Goal: Information Seeking & Learning: Learn about a topic

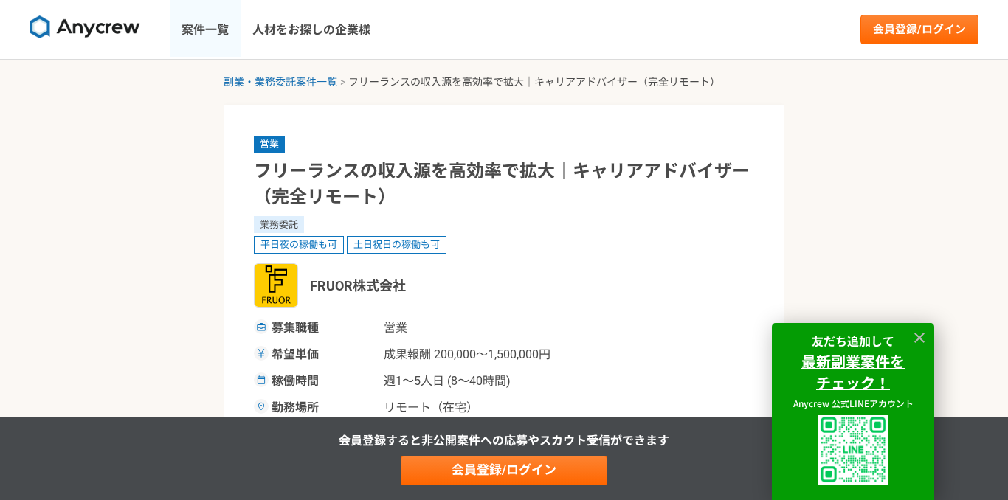
click at [209, 27] on link "案件一覧" at bounding box center [205, 29] width 71 height 59
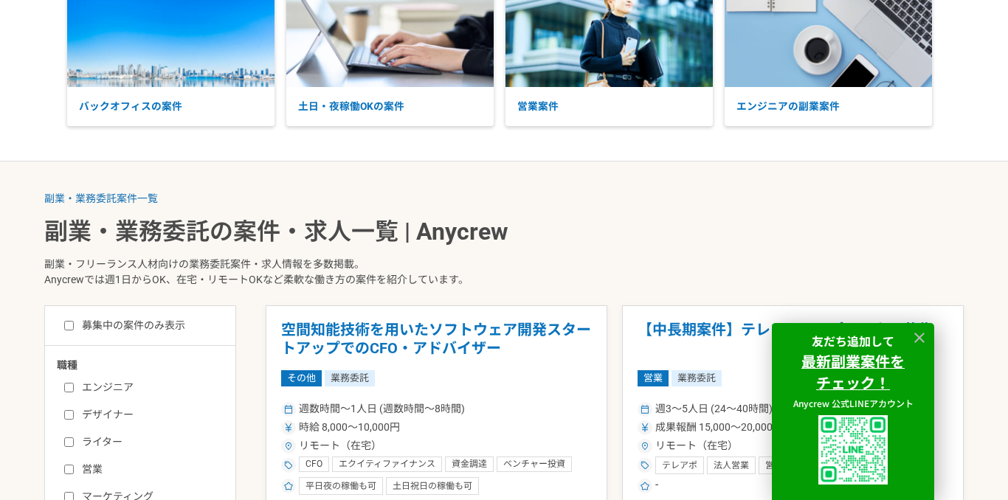
scroll to position [207, 0]
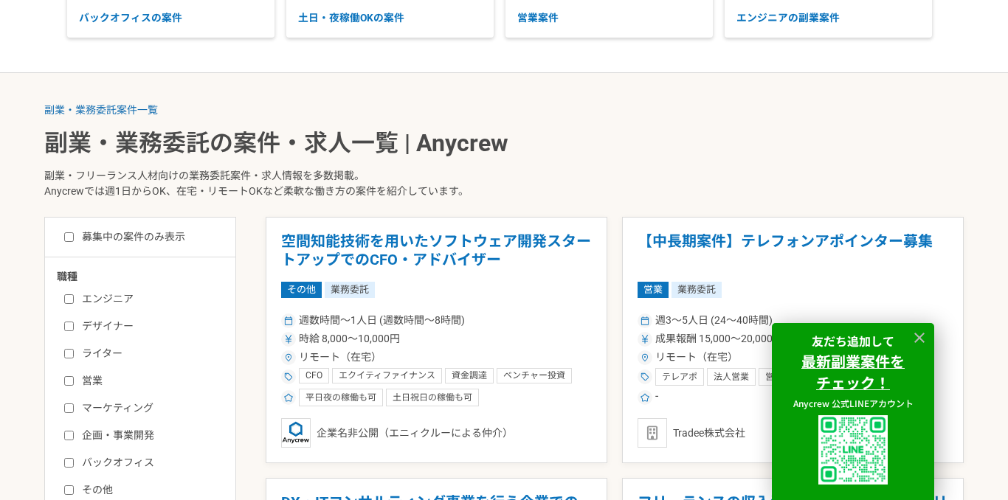
click at [148, 232] on label "募集中の案件のみ表示" at bounding box center [124, 236] width 121 height 15
click at [74, 232] on input "募集中の案件のみ表示" at bounding box center [69, 237] width 10 height 10
checkbox input "true"
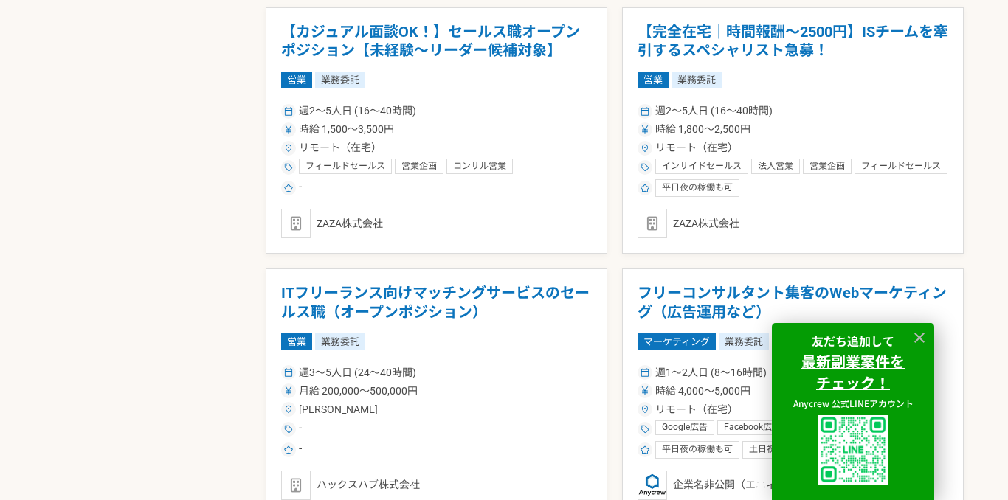
scroll to position [2511, 0]
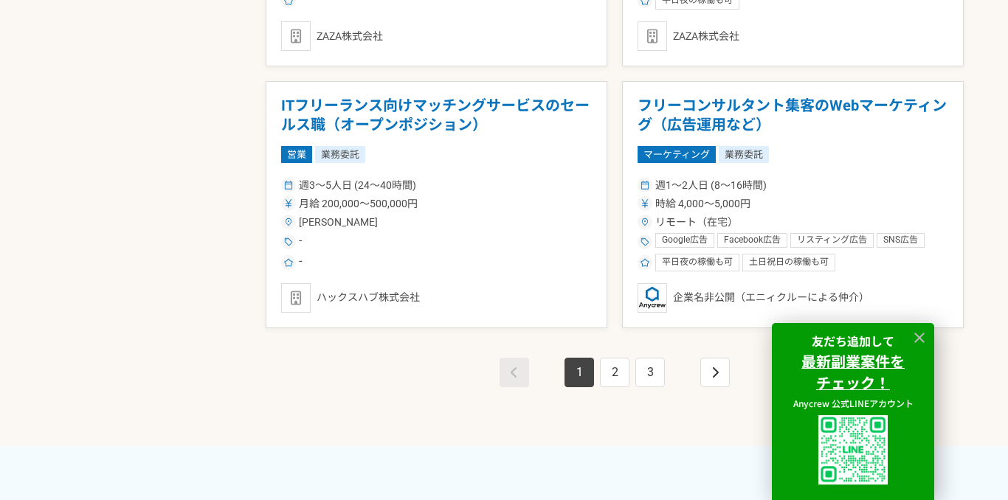
scroll to position [2708, 0]
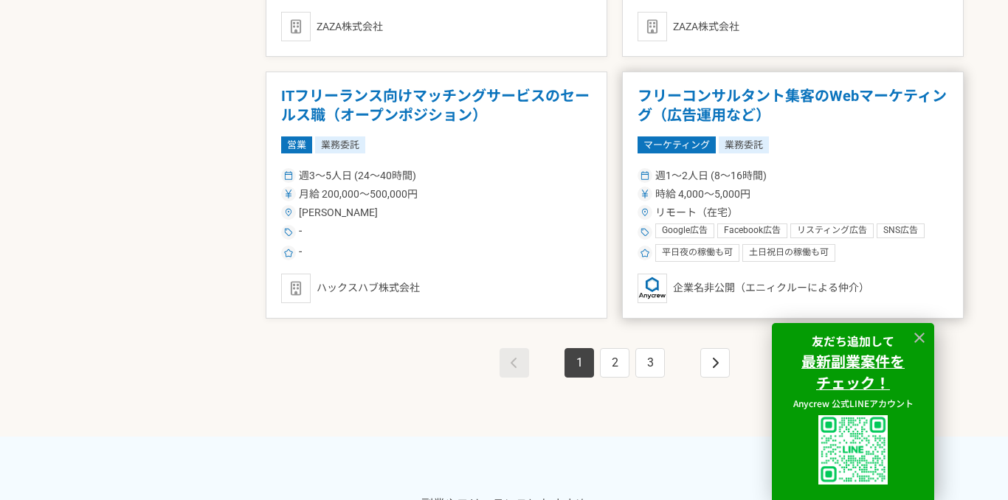
click at [812, 106] on h1 "フリーコンサルタント集客のWebマーケティング（広告運用など）" at bounding box center [793, 106] width 311 height 38
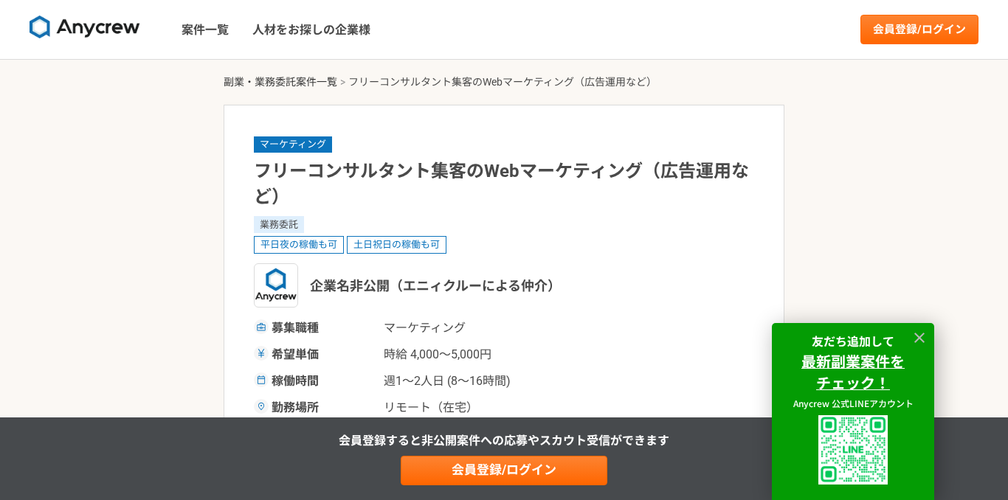
click at [282, 80] on link "副業・業務委託案件一覧" at bounding box center [281, 82] width 114 height 12
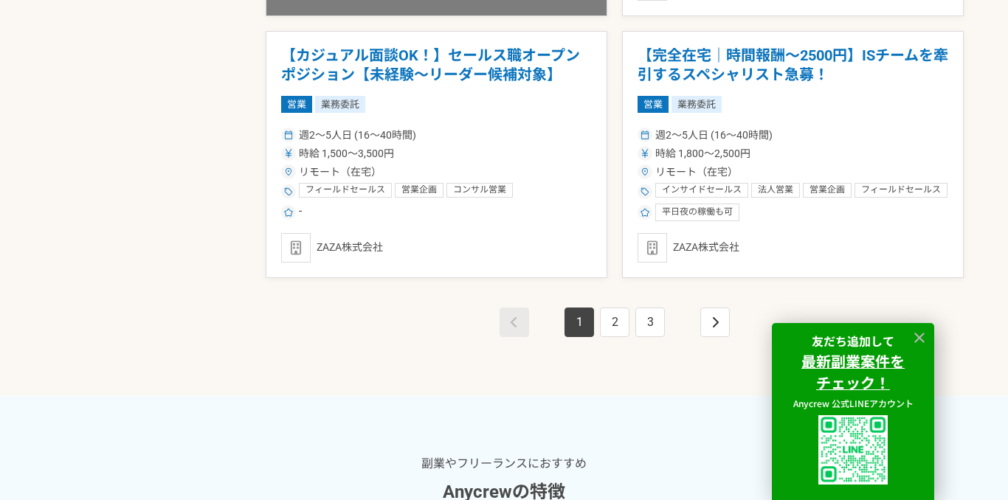
scroll to position [2758, 0]
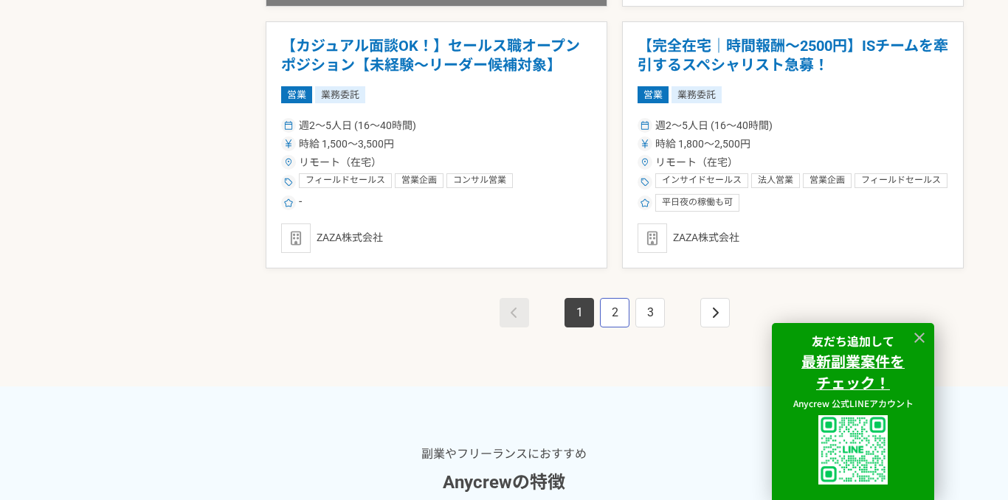
click at [612, 312] on link "2" at bounding box center [615, 313] width 30 height 30
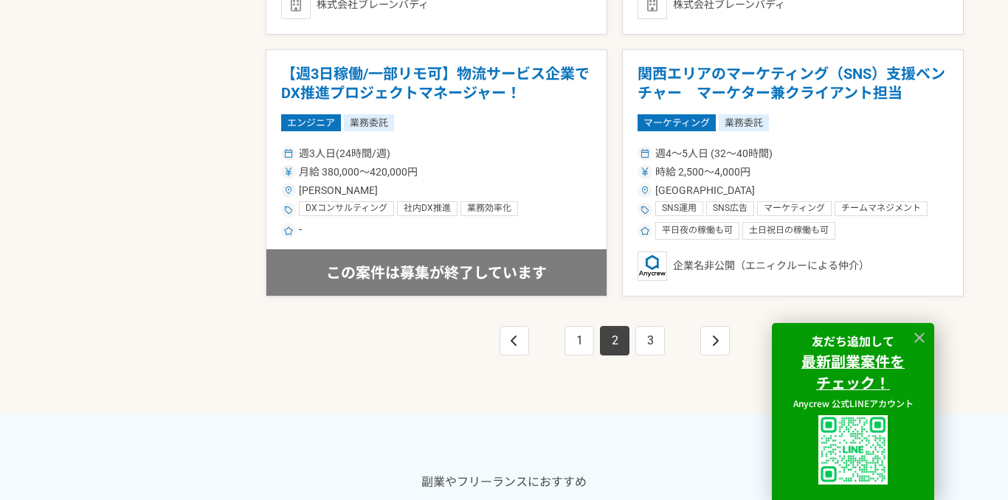
scroll to position [2751, 0]
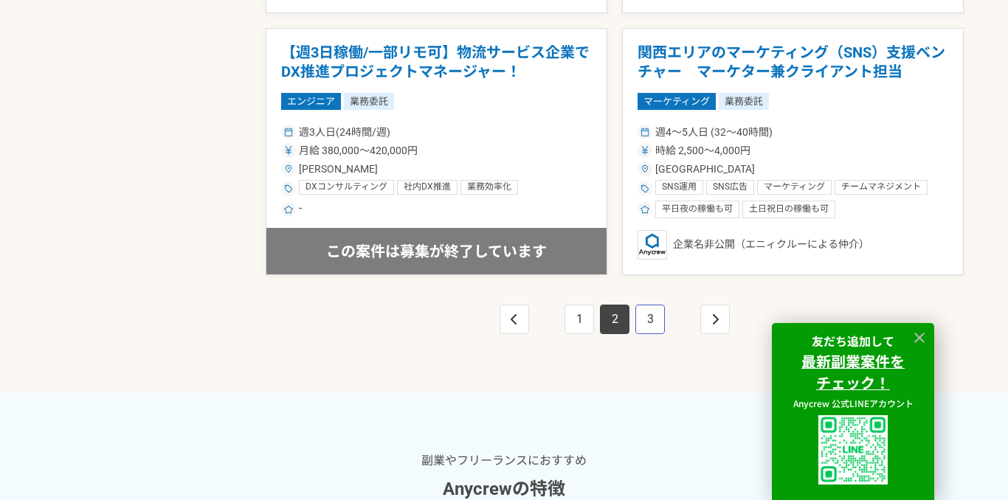
click at [642, 330] on link "3" at bounding box center [650, 320] width 30 height 30
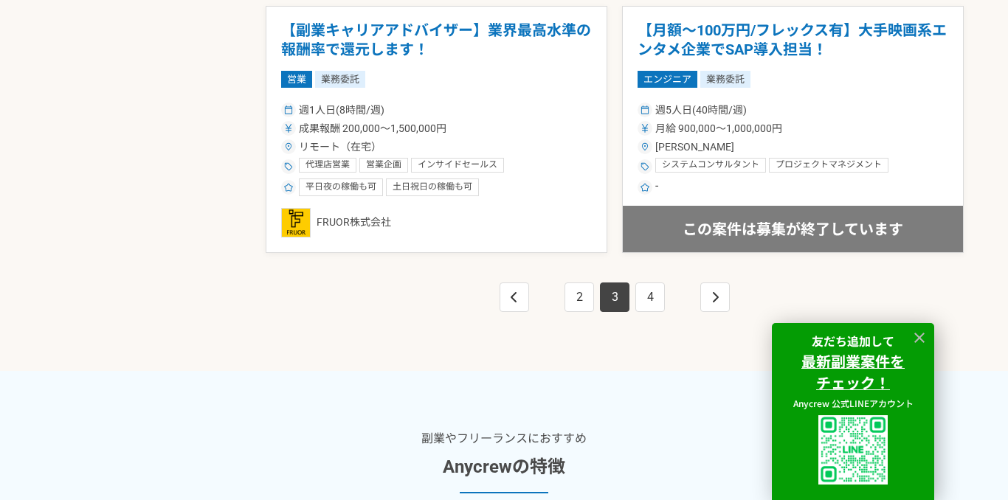
scroll to position [2775, 0]
